Goal: Task Accomplishment & Management: Use online tool/utility

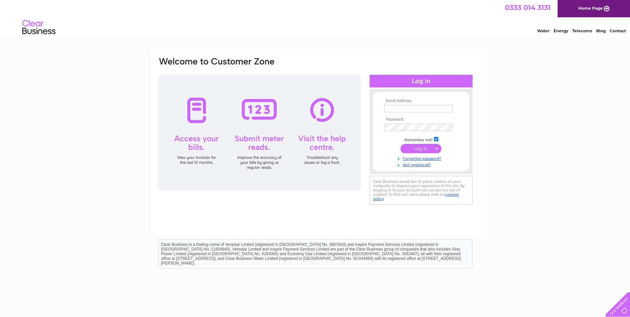
click at [395, 111] on input "text" at bounding box center [418, 108] width 68 height 7
type input "alistairwilkie@hotmail.com"
click at [400, 144] on input "submit" at bounding box center [420, 148] width 41 height 9
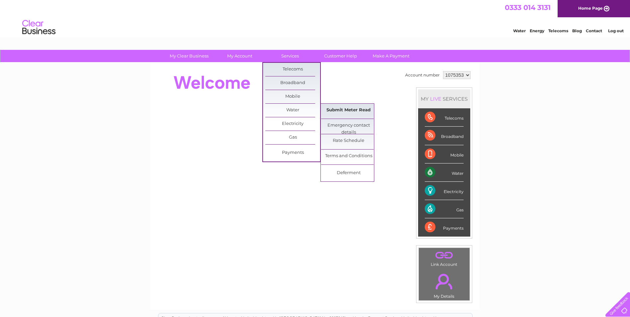
click at [348, 112] on link "Submit Meter Read" at bounding box center [348, 110] width 55 height 13
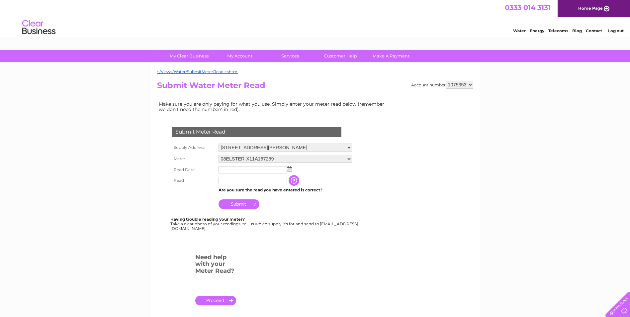
click at [290, 168] on img at bounding box center [289, 168] width 5 height 5
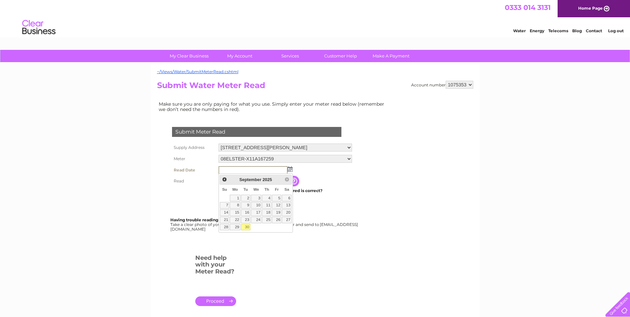
click at [248, 228] on link "30" at bounding box center [245, 227] width 9 height 7
type input "2025/09/30"
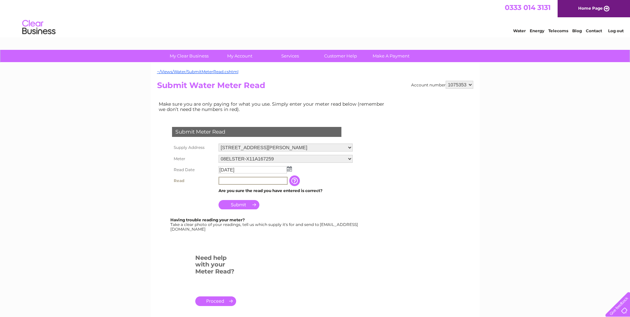
click at [246, 177] on input "text" at bounding box center [252, 181] width 69 height 8
type input "5048"
click at [228, 200] on input "Submit" at bounding box center [238, 204] width 41 height 9
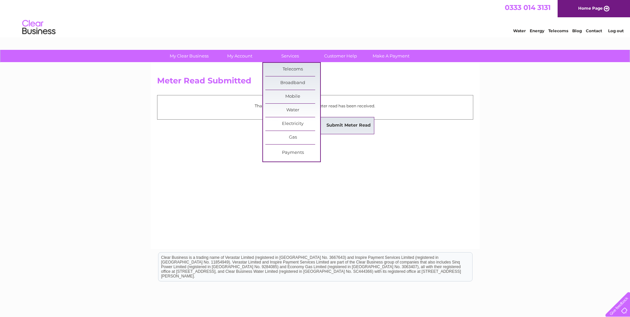
click at [339, 124] on link "Submit Meter Read" at bounding box center [348, 125] width 55 height 13
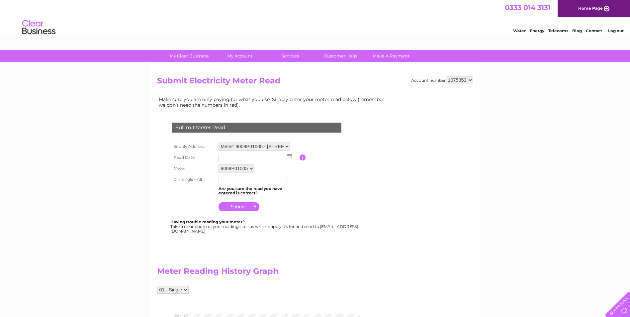
click at [289, 157] on img at bounding box center [289, 156] width 5 height 5
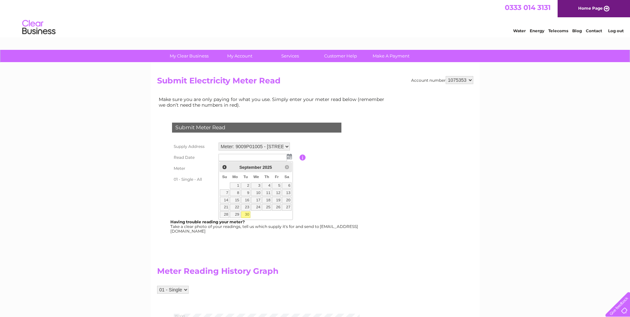
click at [243, 215] on link "30" at bounding box center [245, 214] width 9 height 7
type input "2025/09/30"
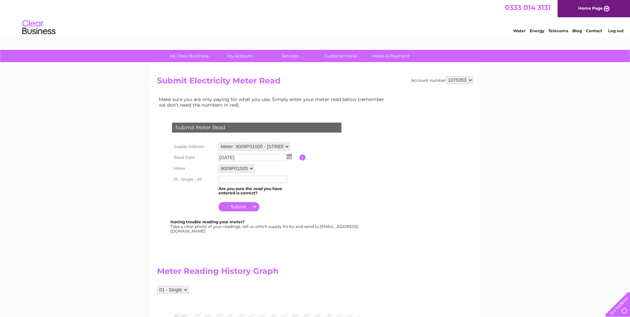
click at [235, 176] on input "text" at bounding box center [252, 179] width 68 height 7
type input "6223"
click at [234, 205] on input "submit" at bounding box center [238, 206] width 41 height 9
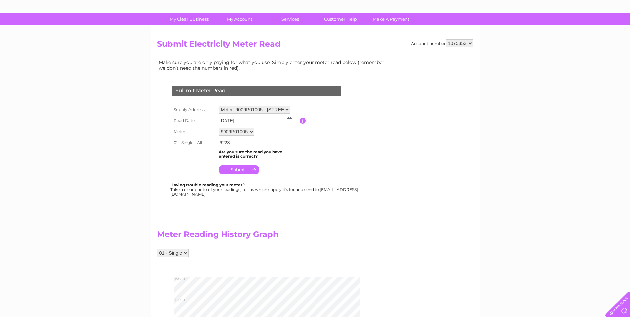
scroll to position [100, 0]
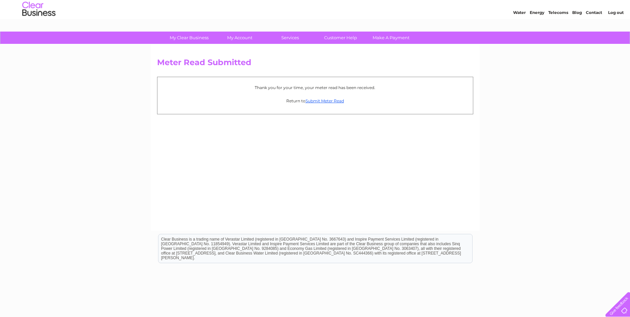
scroll to position [33, 0]
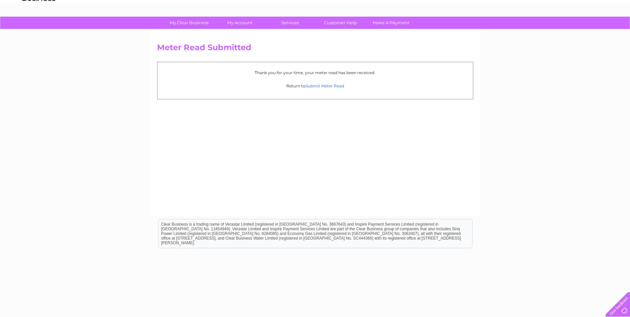
click at [331, 87] on link "Submit Meter Read" at bounding box center [324, 85] width 39 height 5
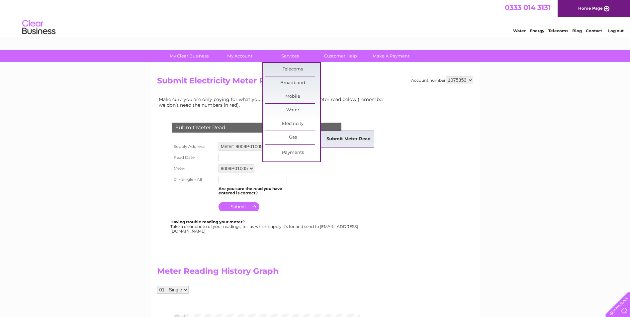
click at [348, 136] on link "Submit Meter Read" at bounding box center [348, 138] width 55 height 13
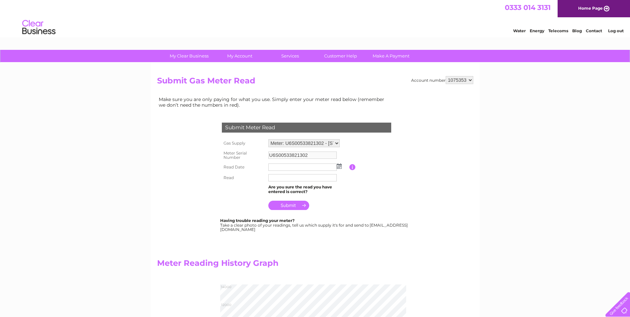
click at [338, 165] on img at bounding box center [339, 165] width 5 height 5
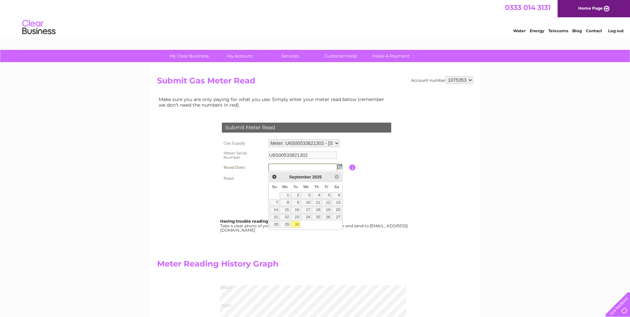
click at [294, 222] on link "30" at bounding box center [295, 224] width 9 height 7
type input "[DATE]"
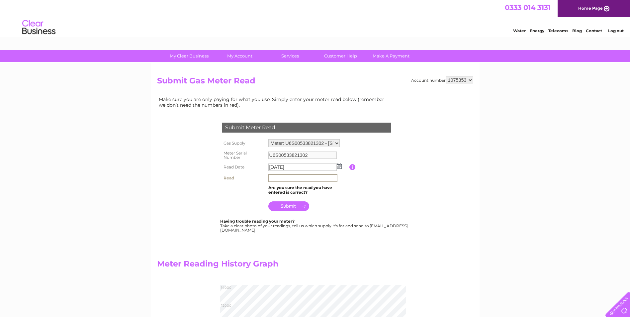
click at [282, 179] on input "text" at bounding box center [302, 178] width 69 height 8
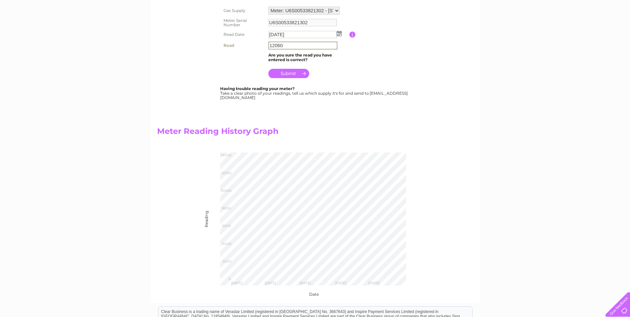
scroll to position [133, 0]
type input "12060"
click at [290, 72] on input "submit" at bounding box center [288, 72] width 41 height 9
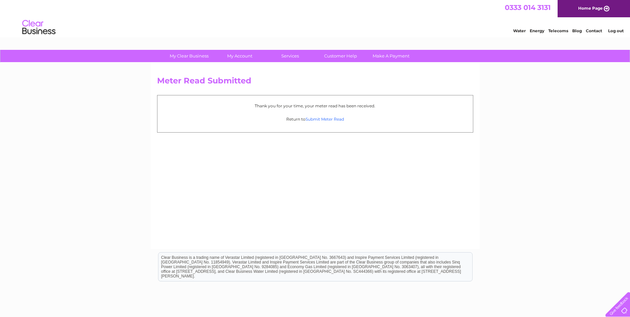
click at [329, 118] on link "Submit Meter Read" at bounding box center [324, 119] width 39 height 5
